Goal: Task Accomplishment & Management: Use online tool/utility

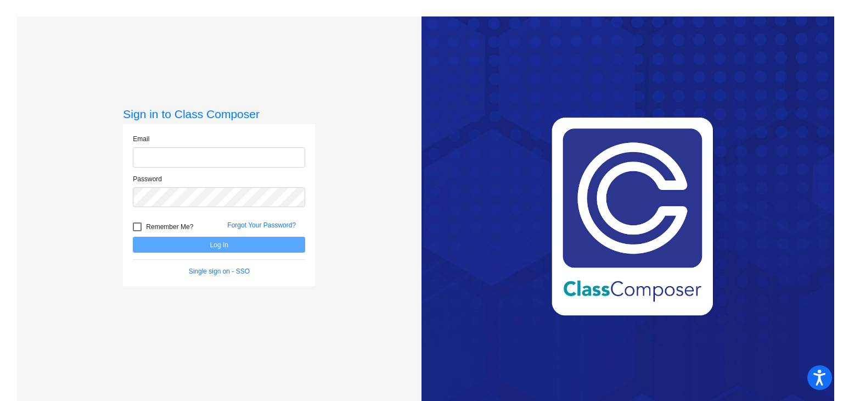
type input "[EMAIL_ADDRESS][DOMAIN_NAME]"
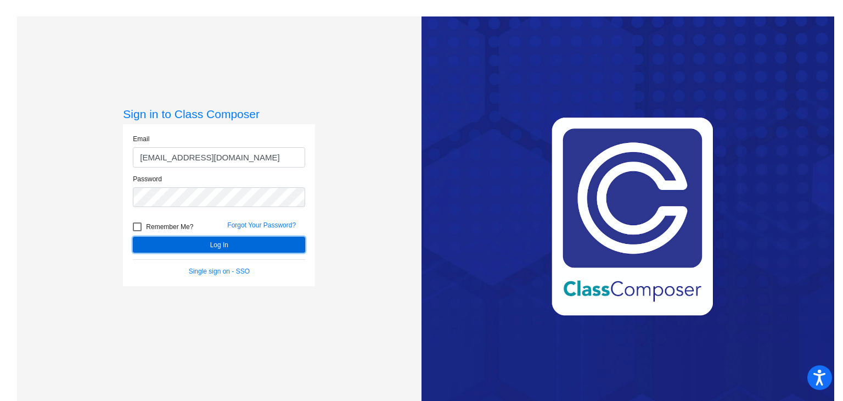
click at [214, 244] on button "Log In" at bounding box center [219, 244] width 172 height 16
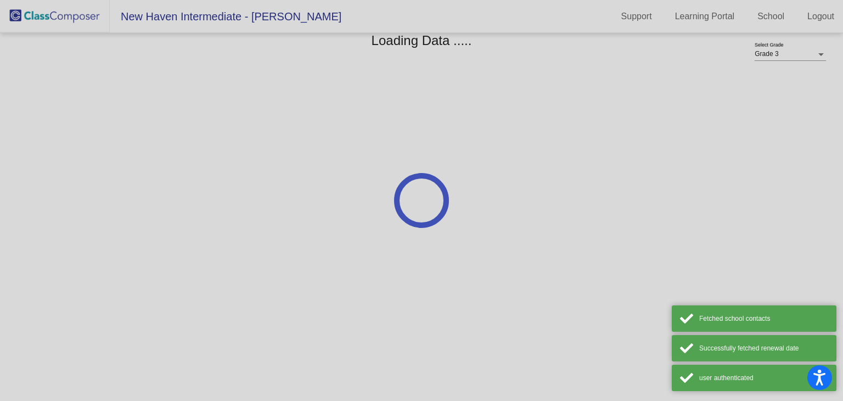
click at [235, 241] on div at bounding box center [421, 200] width 843 height 401
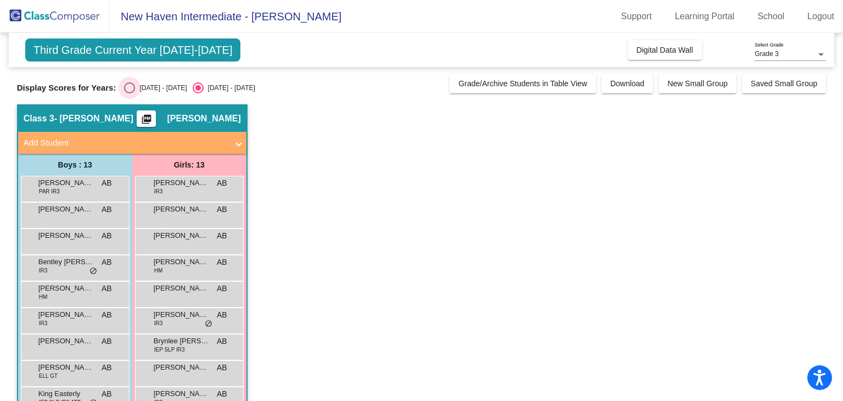
click at [126, 86] on div "Select an option" at bounding box center [129, 87] width 11 height 11
click at [129, 93] on input "[DATE] - [DATE]" at bounding box center [129, 93] width 1 height 1
radio input "true"
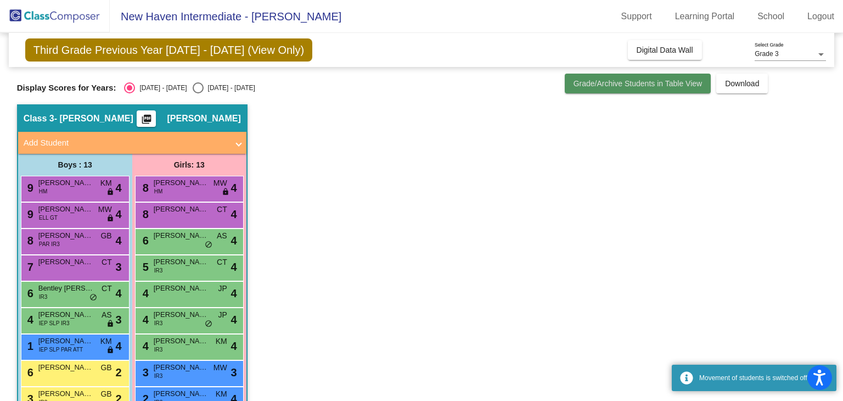
click at [600, 91] on button "Grade/Archive Students in Table View" at bounding box center [638, 84] width 147 height 20
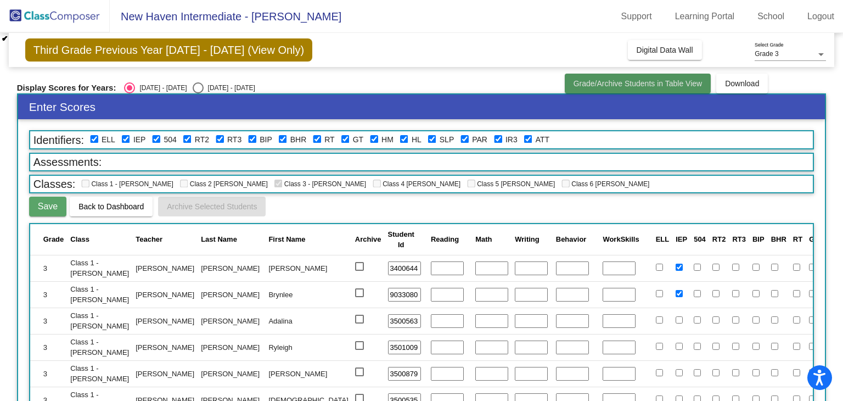
click at [621, 82] on span "Grade/Archive Students in Table View" at bounding box center [637, 83] width 129 height 9
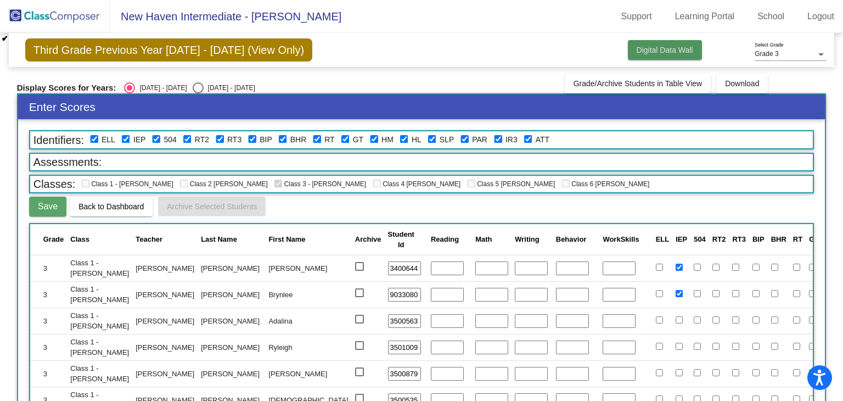
click at [653, 51] on span "Digital Data Wall" at bounding box center [665, 50] width 57 height 9
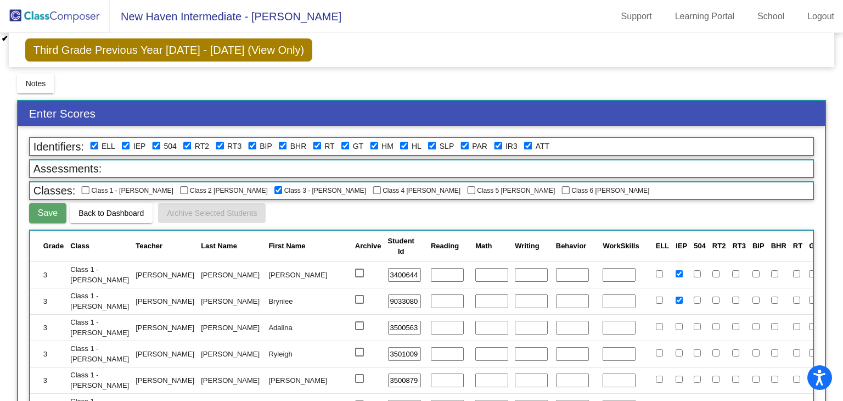
click at [31, 22] on img at bounding box center [55, 16] width 110 height 32
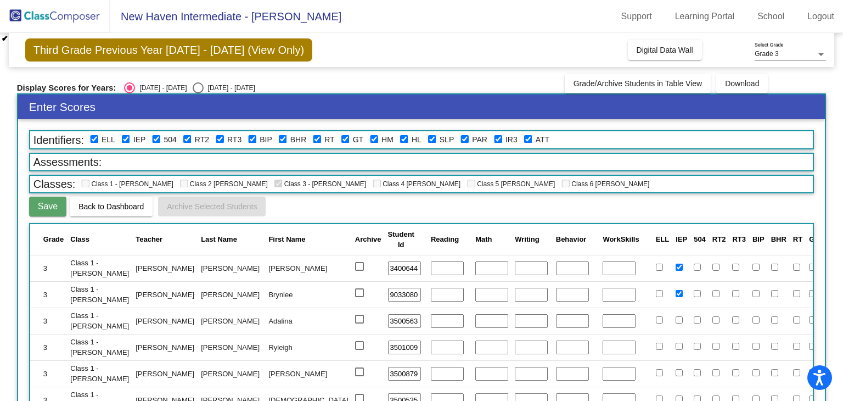
click at [31, 22] on img at bounding box center [55, 16] width 110 height 32
click at [628, 82] on span "Grade/Archive Students in Table View" at bounding box center [637, 83] width 129 height 9
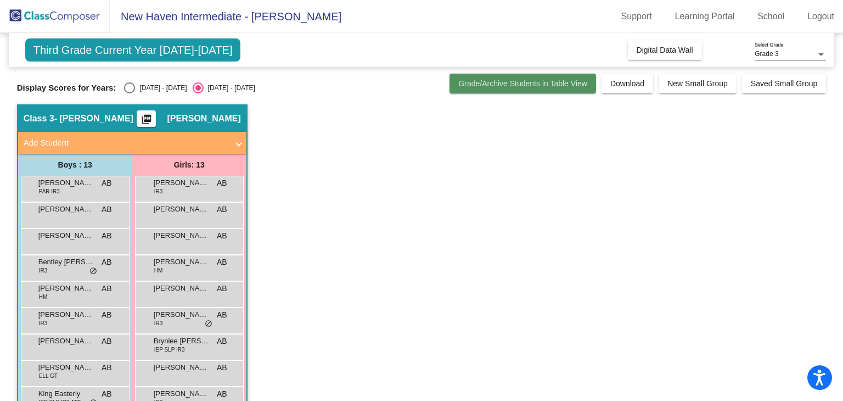
click at [520, 84] on span "Grade/Archive Students in Table View" at bounding box center [522, 83] width 129 height 9
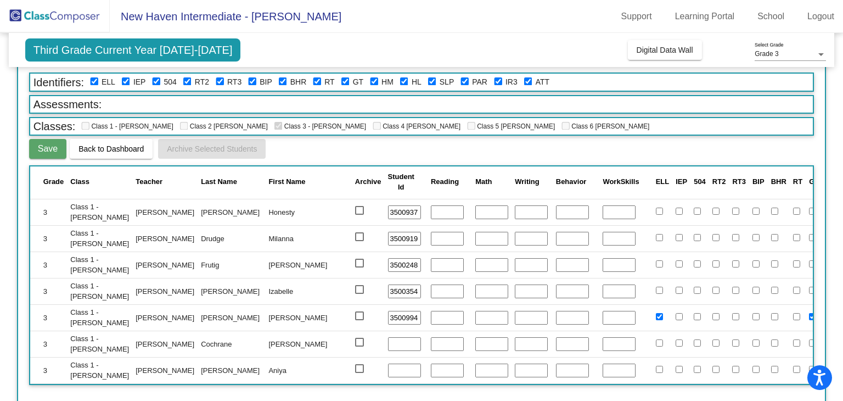
scroll to position [59, 0]
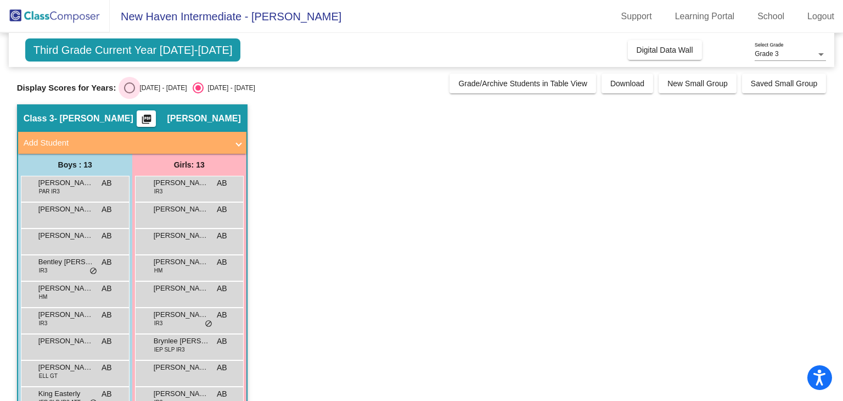
click at [136, 84] on div "[DATE] - [DATE]" at bounding box center [161, 88] width 52 height 10
click at [129, 93] on input "[DATE] - [DATE]" at bounding box center [129, 93] width 1 height 1
radio input "true"
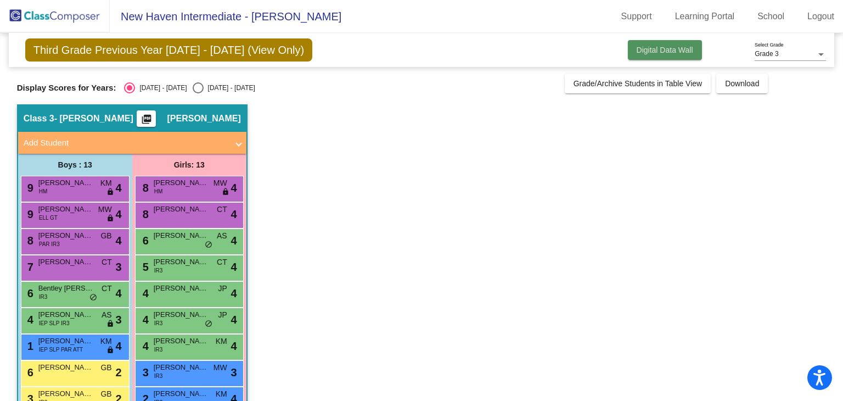
click at [683, 42] on button "Digital Data Wall" at bounding box center [665, 50] width 74 height 20
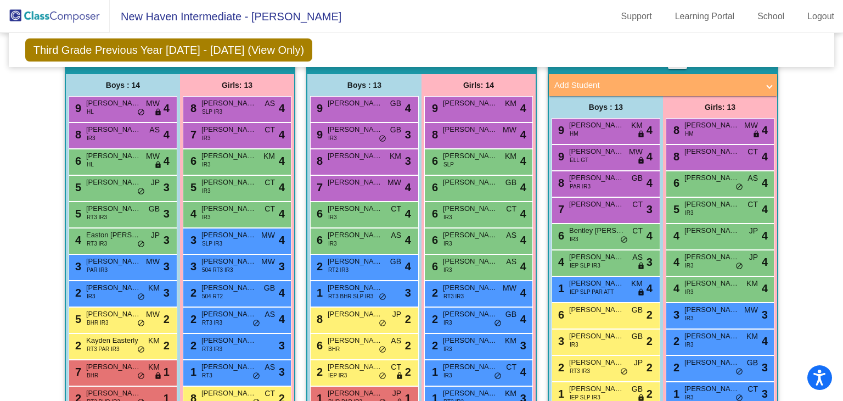
scroll to position [266, 0]
click at [466, 270] on div "6 [PERSON_NAME] IR3 AS lock do_not_disturb_alt 4" at bounding box center [478, 266] width 105 height 22
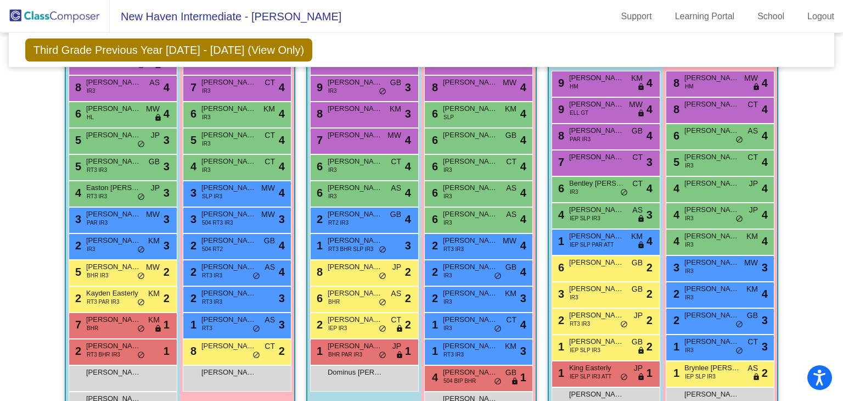
scroll to position [314, 0]
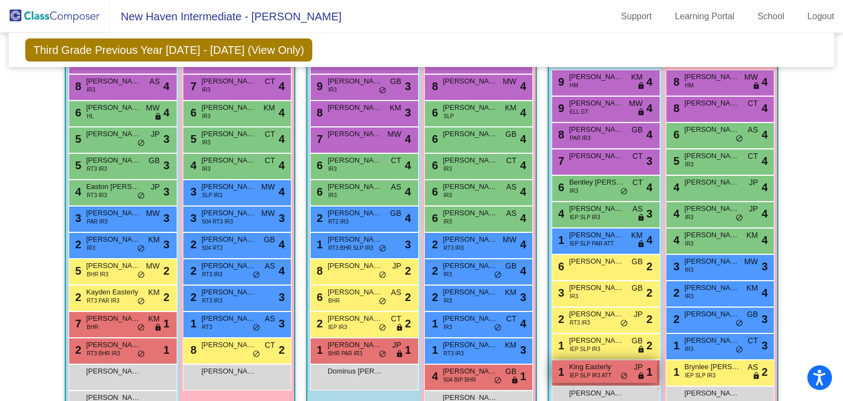
click at [609, 363] on span "King Easterly" at bounding box center [596, 366] width 55 height 11
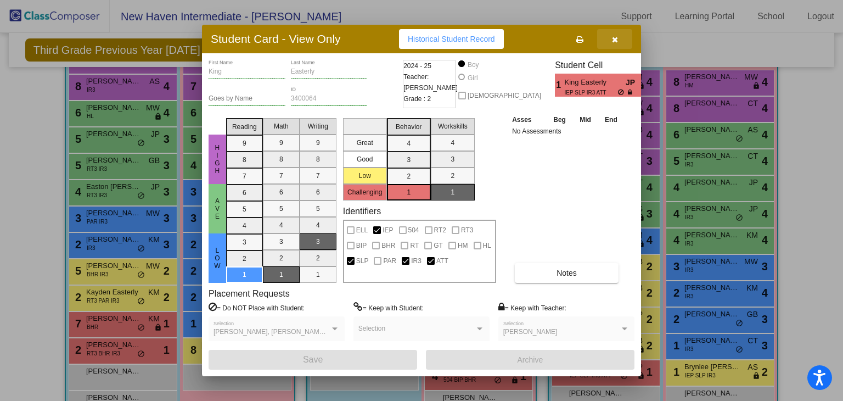
click at [615, 42] on icon "button" at bounding box center [615, 40] width 6 height 8
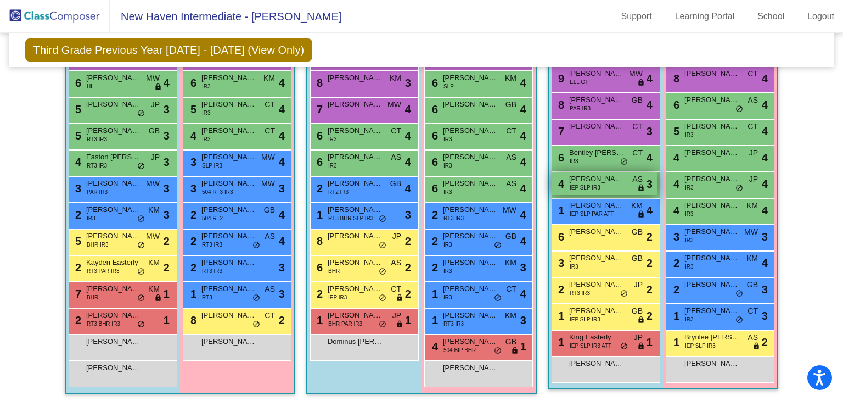
scroll to position [278, 0]
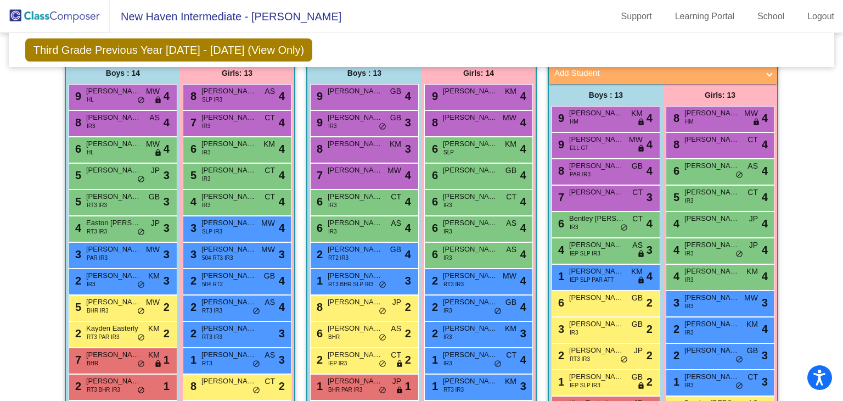
click at [589, 207] on div "7 [PERSON_NAME] CT lock do_not_disturb_alt 3" at bounding box center [605, 198] width 109 height 26
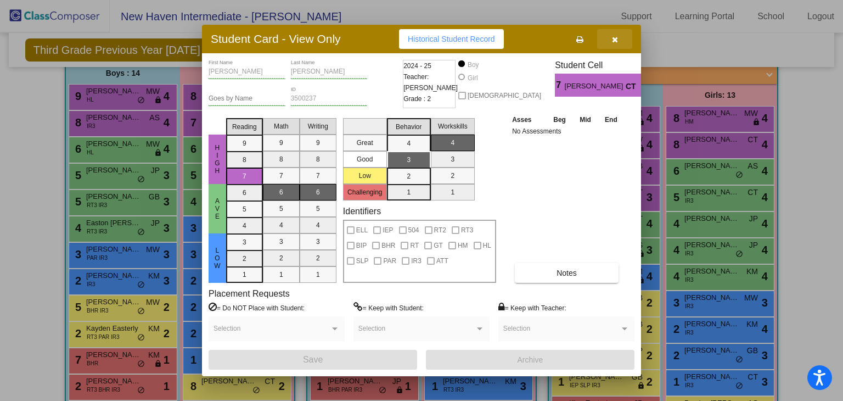
click at [622, 37] on button "button" at bounding box center [614, 39] width 35 height 20
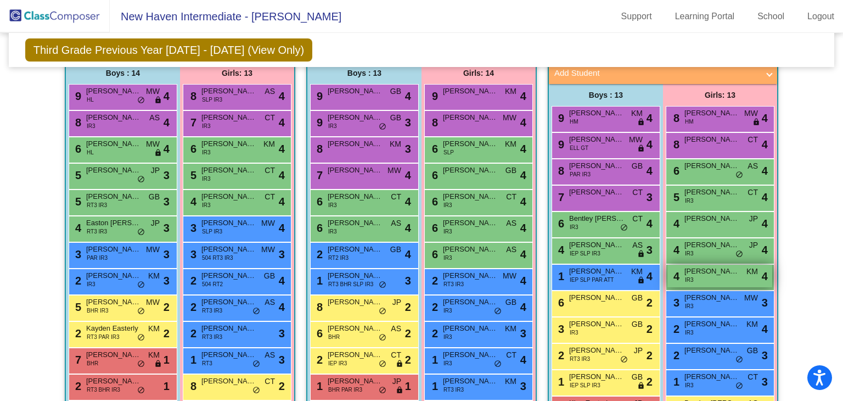
click at [697, 277] on div "4 Honesty [PERSON_NAME] IR3 KM lock do_not_disturb_alt 4" at bounding box center [719, 275] width 105 height 22
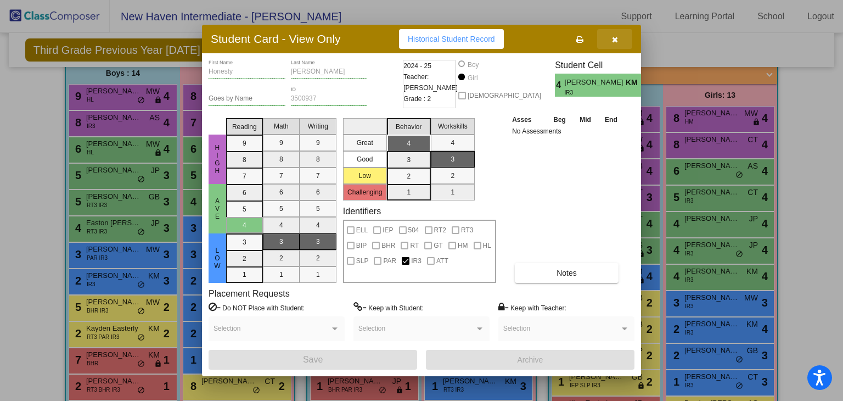
click at [615, 43] on icon "button" at bounding box center [615, 40] width 6 height 8
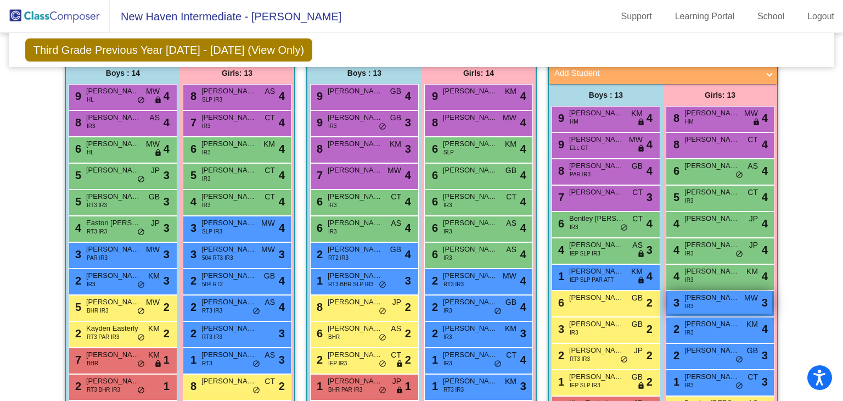
click at [714, 299] on span "[PERSON_NAME]" at bounding box center [711, 297] width 55 height 11
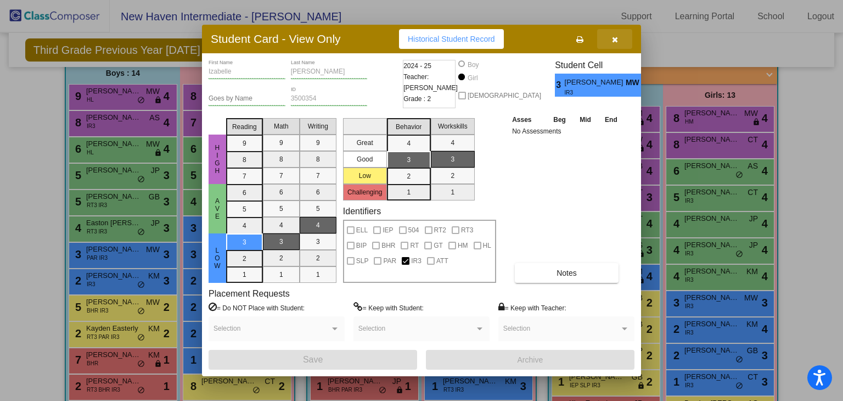
click at [610, 32] on button "button" at bounding box center [614, 39] width 35 height 20
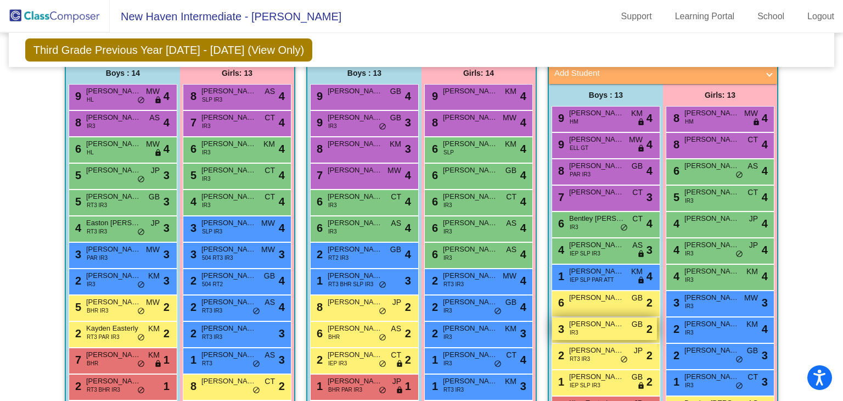
scroll to position [306, 0]
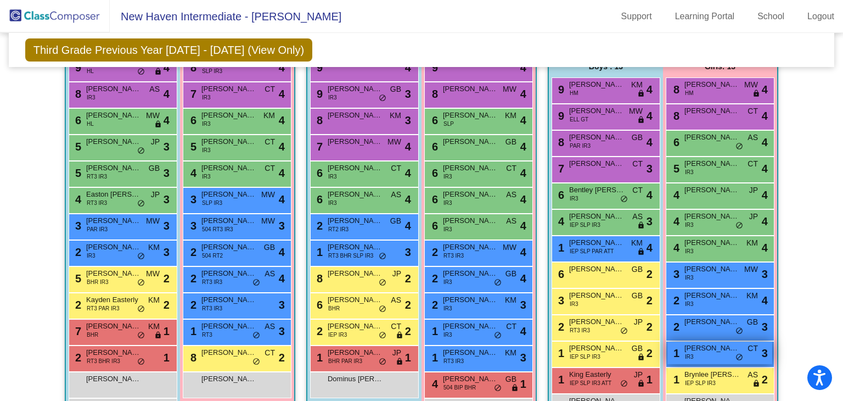
click at [680, 353] on div "1 [PERSON_NAME] IR3 CT lock do_not_disturb_alt 3" at bounding box center [719, 352] width 105 height 22
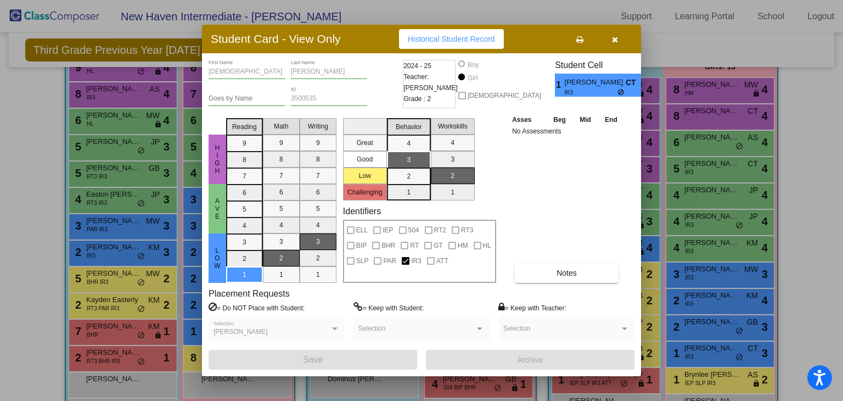
click at [616, 35] on span "button" at bounding box center [615, 39] width 6 height 9
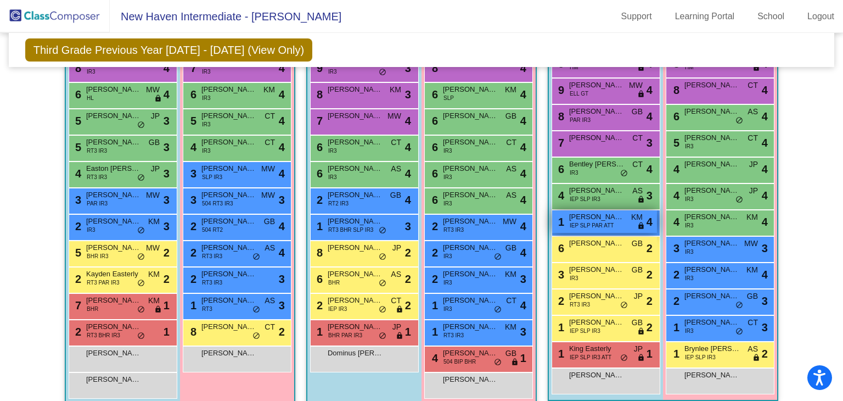
scroll to position [333, 0]
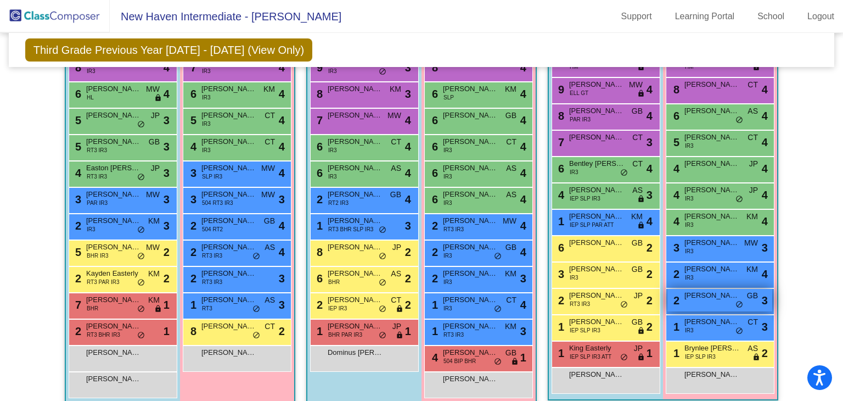
click at [692, 297] on span "[PERSON_NAME]-Wash" at bounding box center [711, 295] width 55 height 11
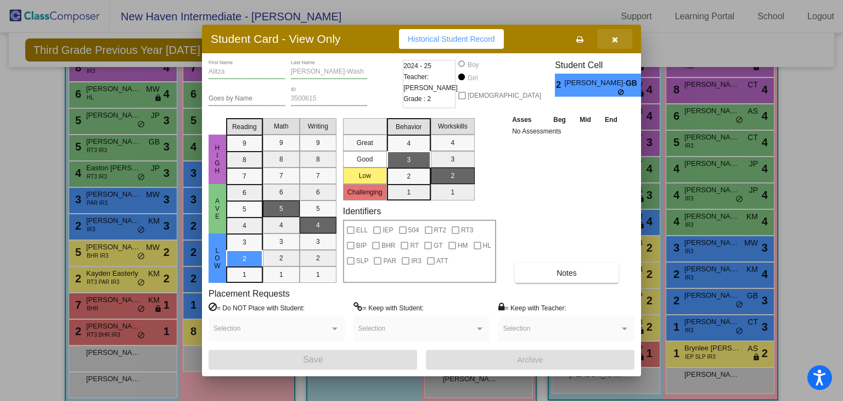
click at [610, 32] on button "button" at bounding box center [614, 39] width 35 height 20
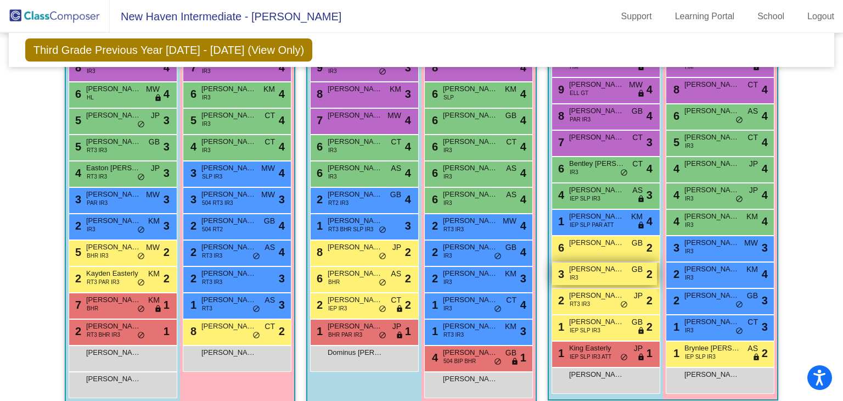
click at [621, 279] on div "3 Ealand [PERSON_NAME] IR3 GB lock do_not_disturb_alt 2" at bounding box center [604, 273] width 105 height 22
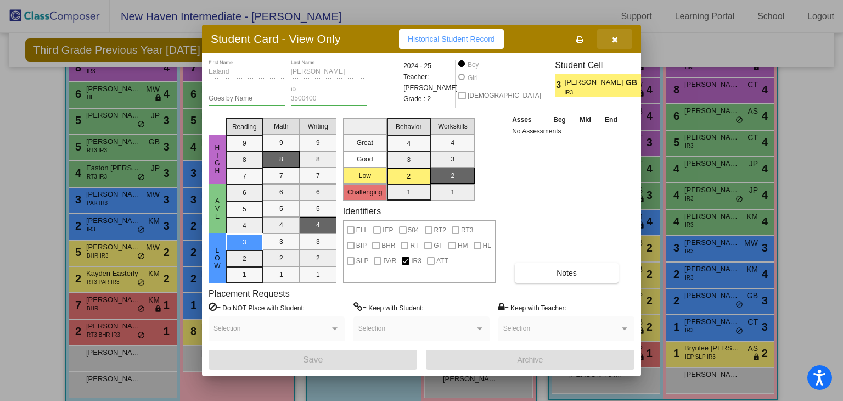
click at [618, 39] on button "button" at bounding box center [614, 39] width 35 height 20
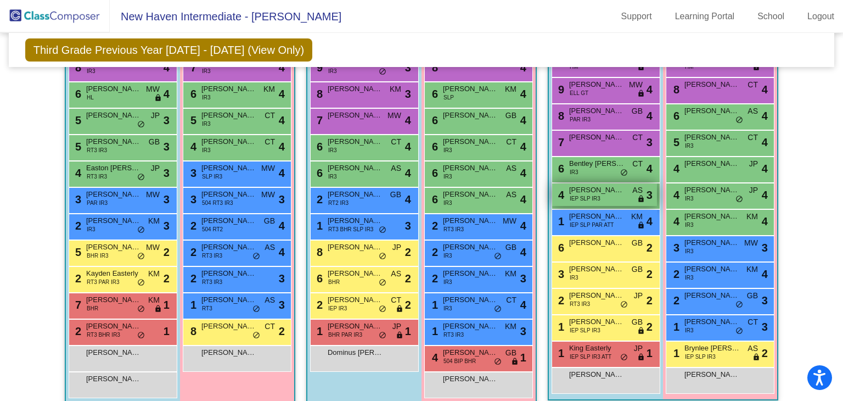
click at [620, 195] on div "4 [PERSON_NAME] IEP SLP IR3 AS lock do_not_disturb_alt 3" at bounding box center [604, 194] width 105 height 22
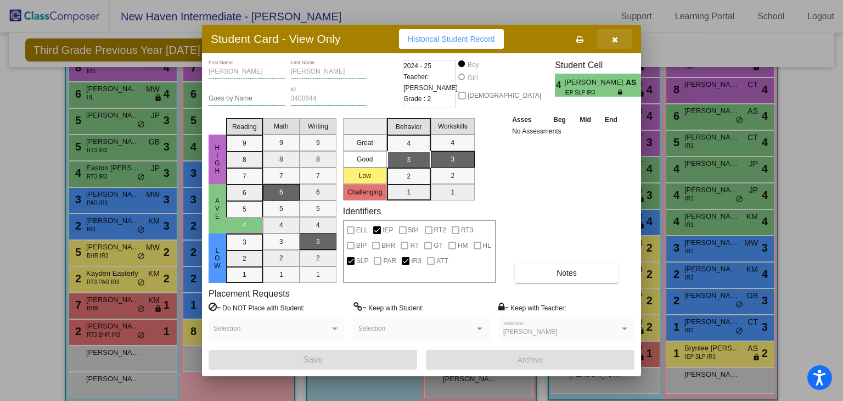
click at [619, 42] on button "button" at bounding box center [614, 39] width 35 height 20
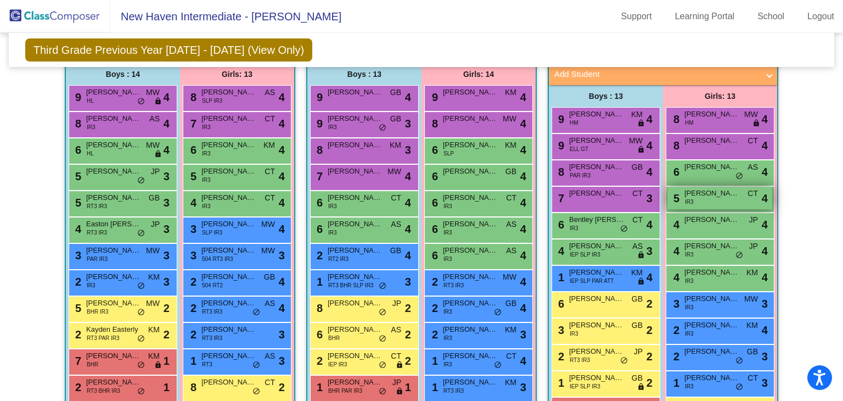
scroll to position [275, 0]
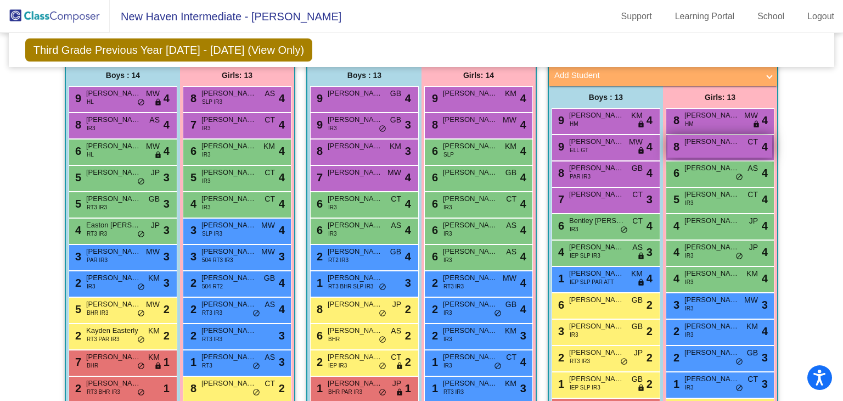
click at [687, 149] on div "8 [PERSON_NAME] CT lock do_not_disturb_alt 4" at bounding box center [719, 146] width 105 height 22
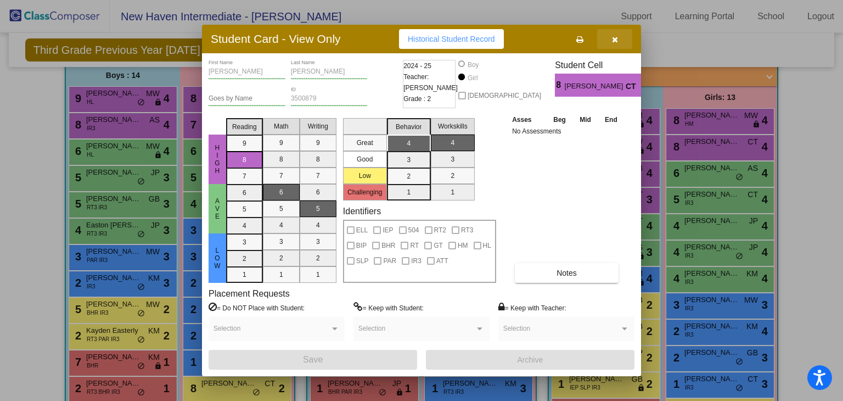
click at [613, 35] on span "button" at bounding box center [615, 39] width 6 height 9
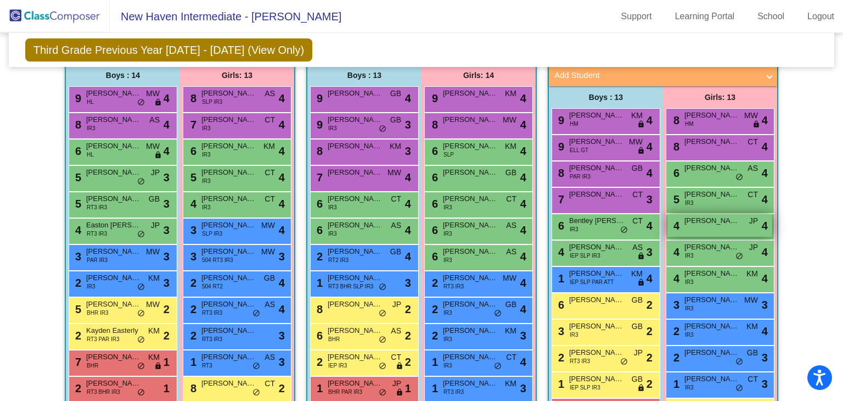
click at [697, 215] on span "[PERSON_NAME]" at bounding box center [711, 220] width 55 height 11
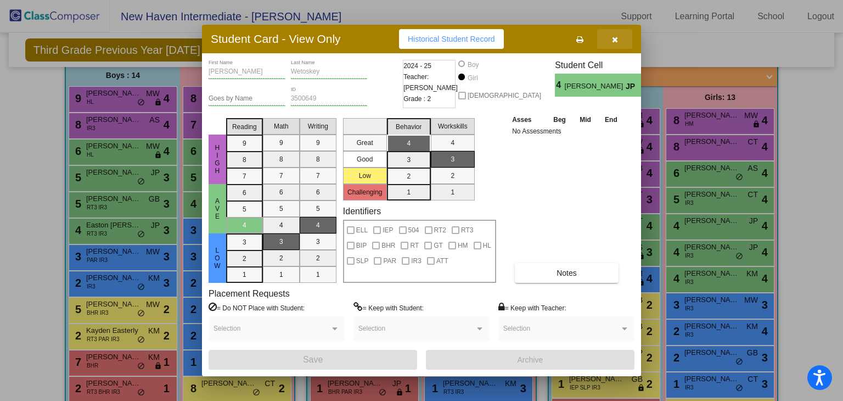
click at [616, 38] on icon "button" at bounding box center [615, 40] width 6 height 8
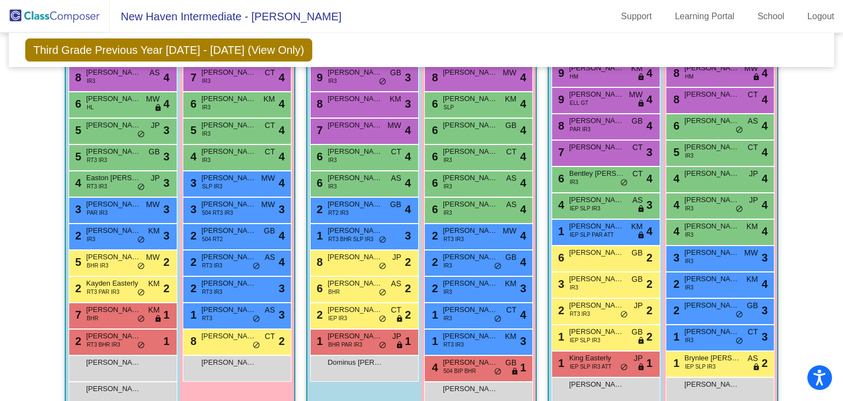
scroll to position [324, 0]
